Goal: Information Seeking & Learning: Learn about a topic

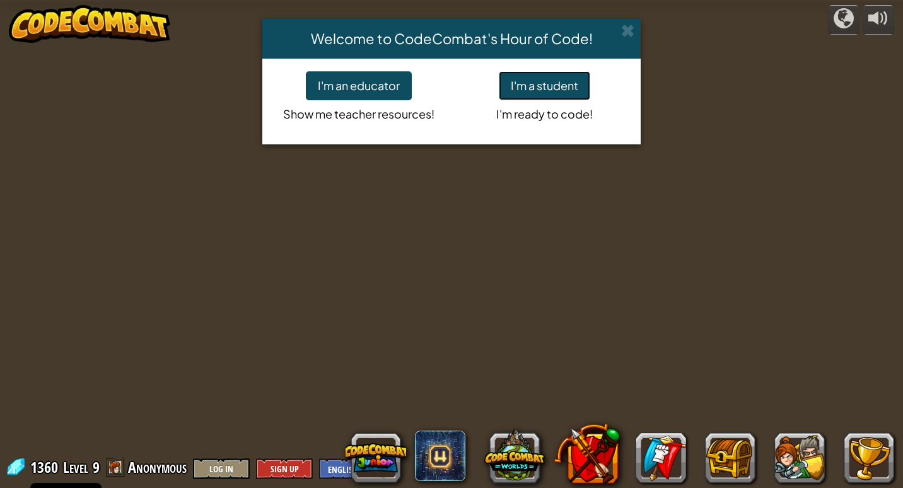
click at [504, 81] on button "I'm a student" at bounding box center [544, 85] width 91 height 29
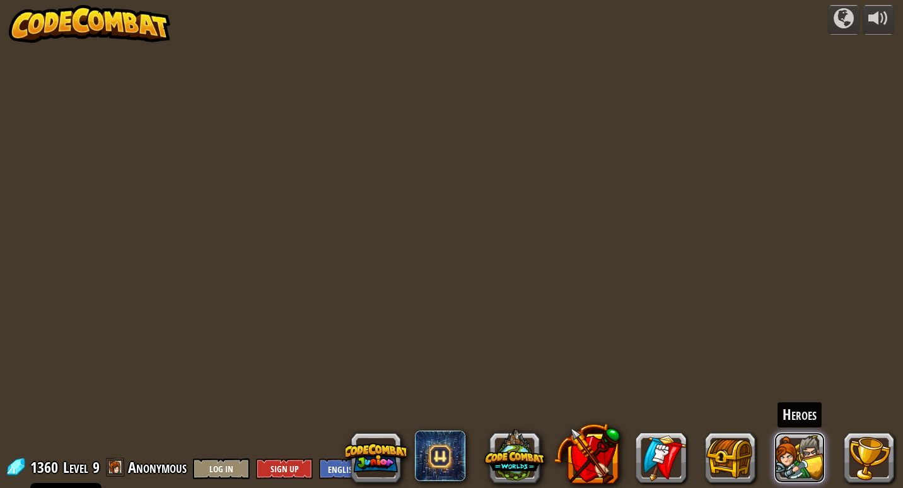
click at [788, 462] on button at bounding box center [799, 458] width 50 height 50
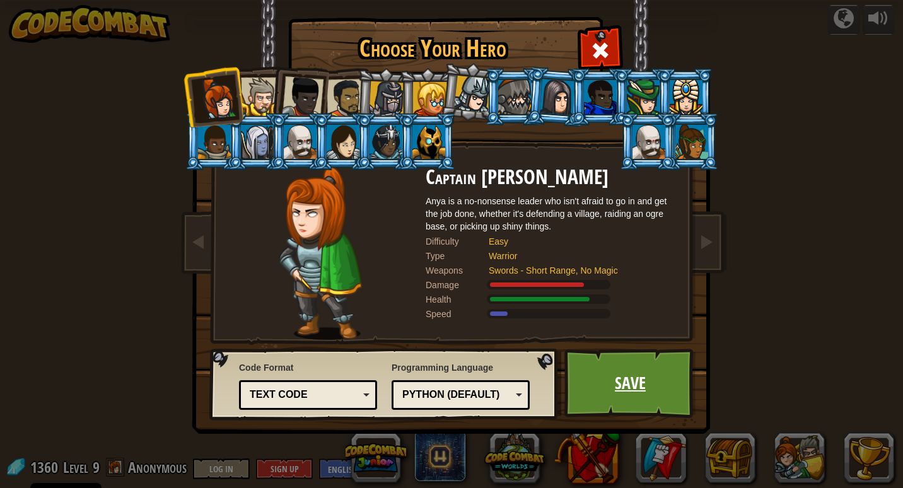
click at [617, 395] on link "Save" at bounding box center [630, 383] width 132 height 69
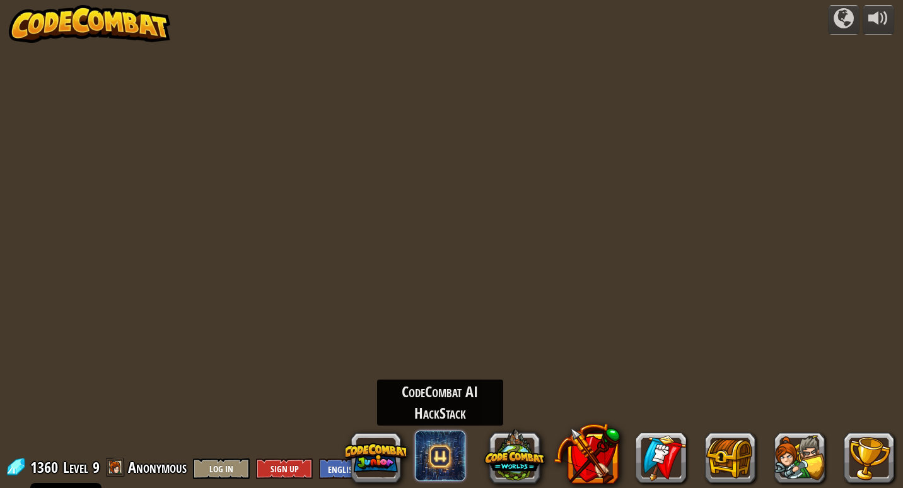
click at [460, 459] on span at bounding box center [440, 456] width 50 height 50
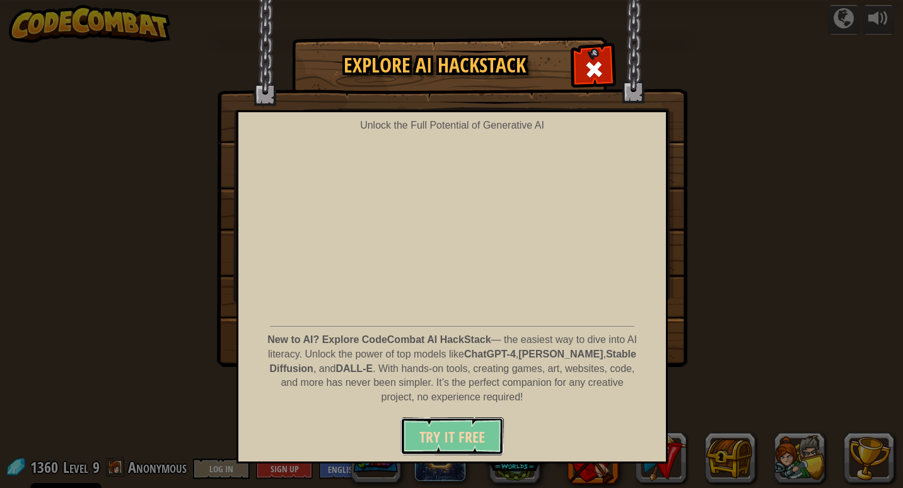
click at [463, 433] on span "Try It Free" at bounding box center [452, 437] width 66 height 20
